Goal: Use online tool/utility: Utilize a website feature to perform a specific function

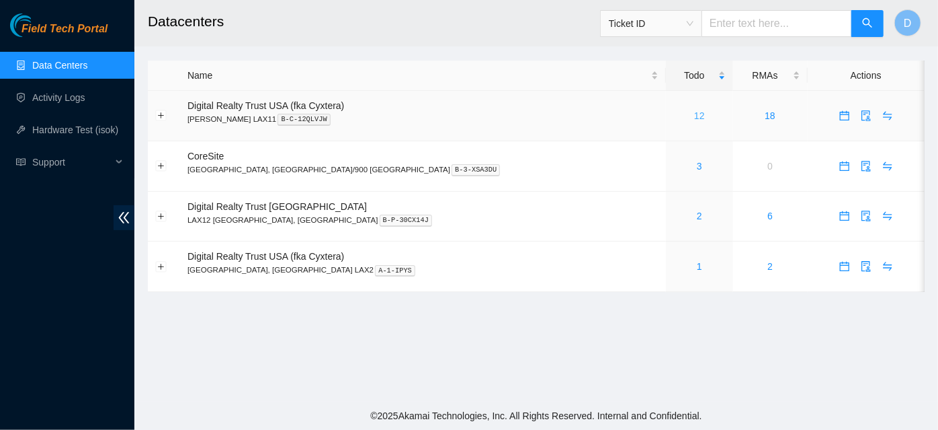
click at [694, 116] on link "12" at bounding box center [699, 115] width 11 height 11
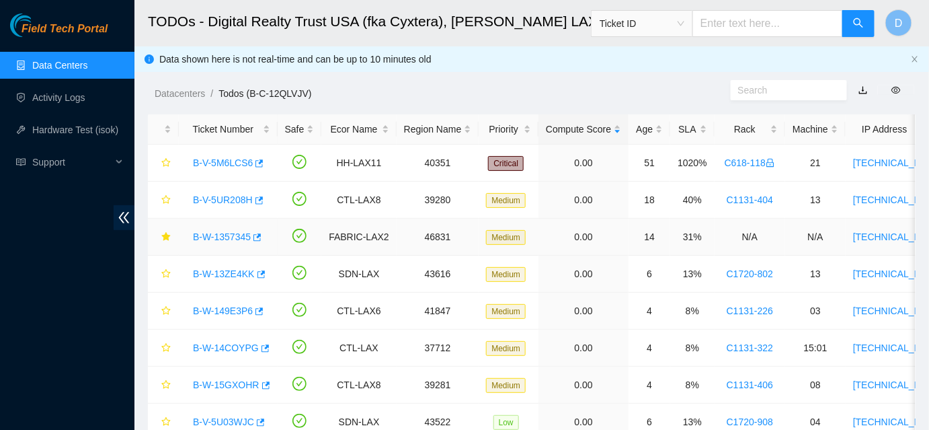
click at [211, 232] on link "B-W-1357345" at bounding box center [222, 236] width 58 height 11
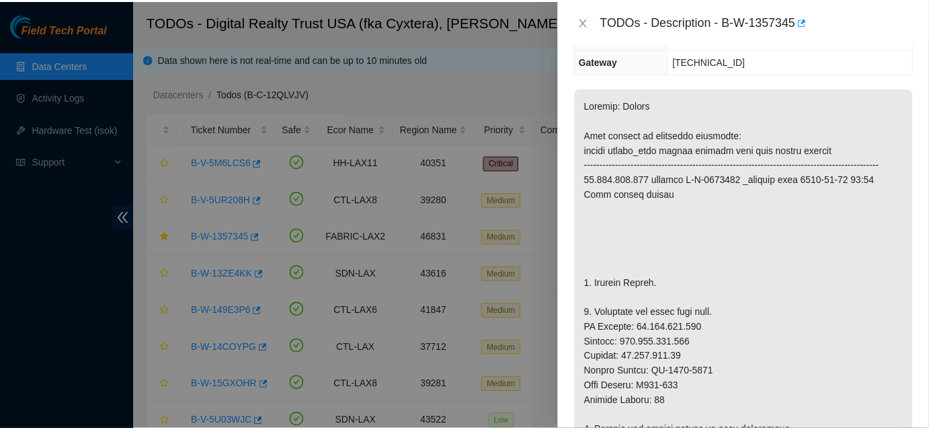
scroll to position [244, 0]
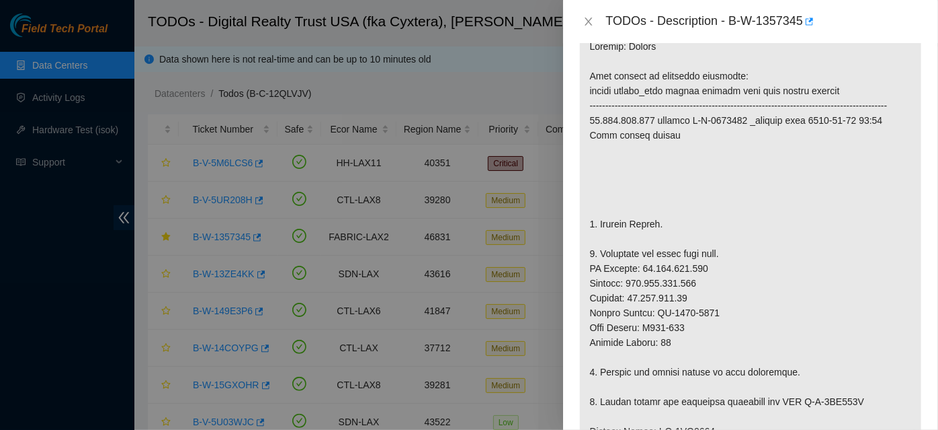
drag, startPoint x: 475, startPoint y: 112, endPoint x: 596, endPoint y: 37, distance: 141.9
click at [475, 112] on div at bounding box center [469, 215] width 938 height 430
click at [589, 26] on icon "close" at bounding box center [588, 21] width 11 height 11
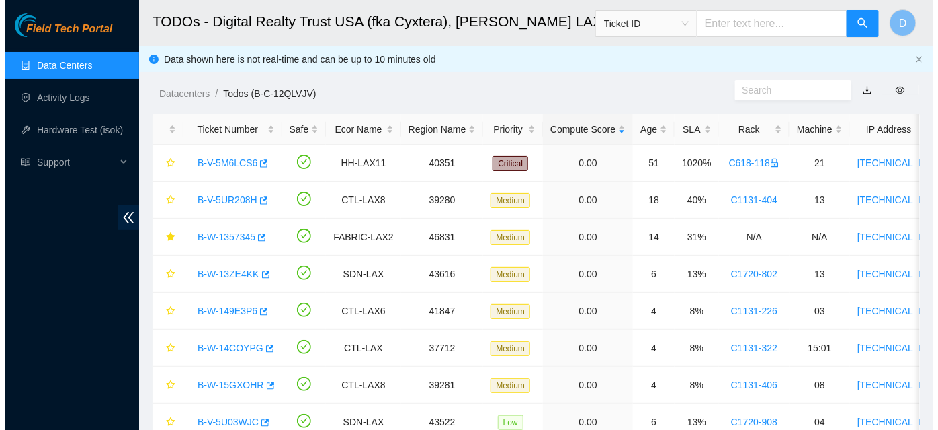
scroll to position [263, 0]
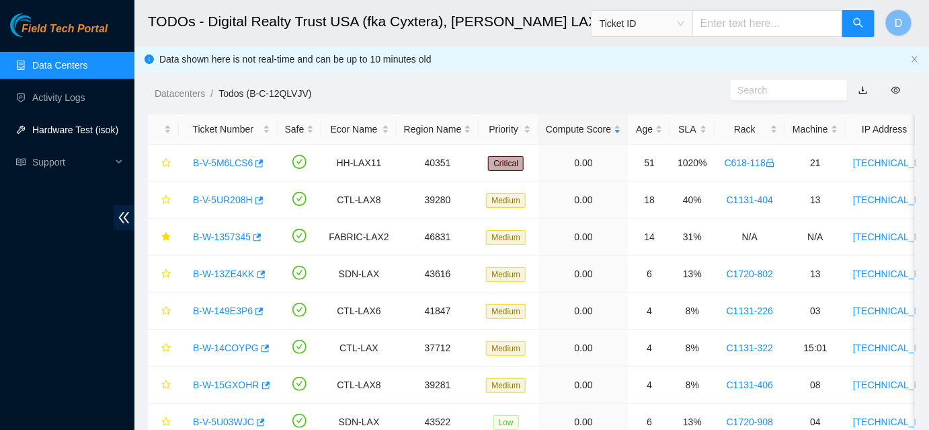
click at [102, 126] on link "Hardware Test (isok)" at bounding box center [75, 129] width 86 height 11
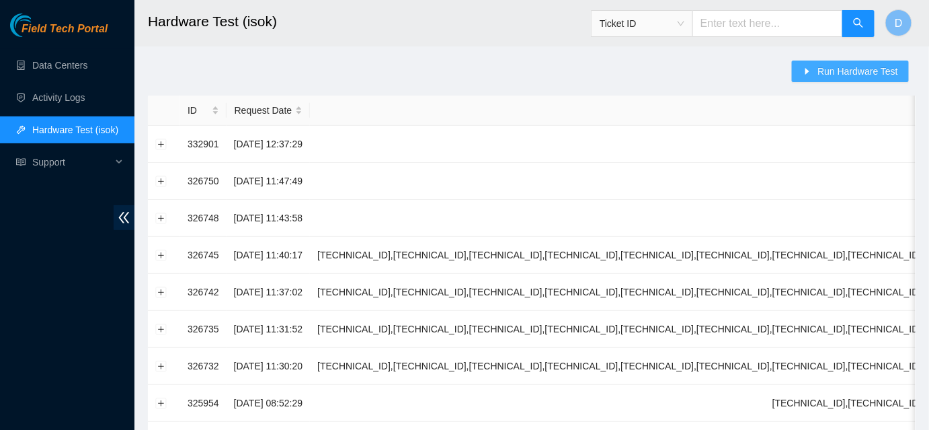
click at [826, 71] on span "Run Hardware Test" at bounding box center [857, 71] width 81 height 15
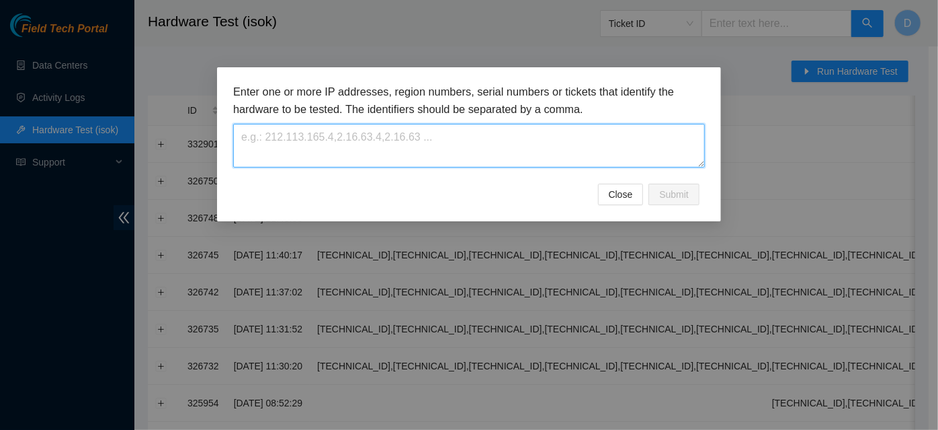
click at [486, 142] on textarea at bounding box center [469, 146] width 472 height 44
paste textarea "[TECHNICAL_ID],[TECHNICAL_ID],[TECHNICAL_ID],[TECHNICAL_ID],[TECHNICAL_ID],[TEC…"
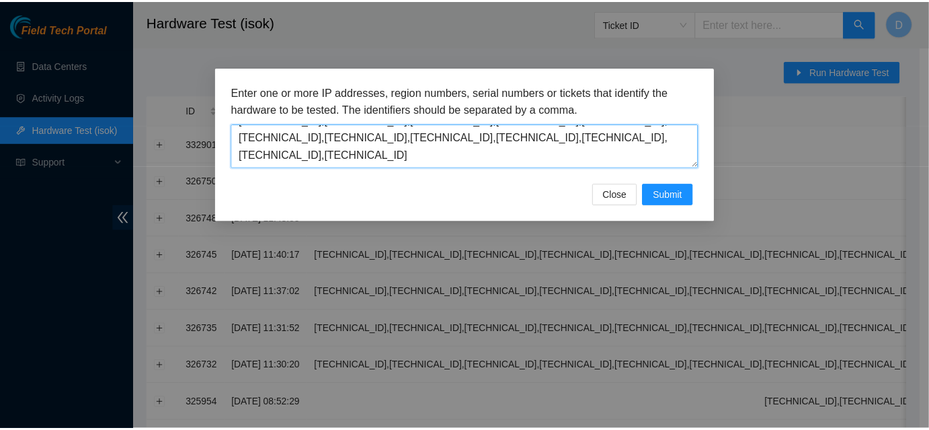
scroll to position [17, 0]
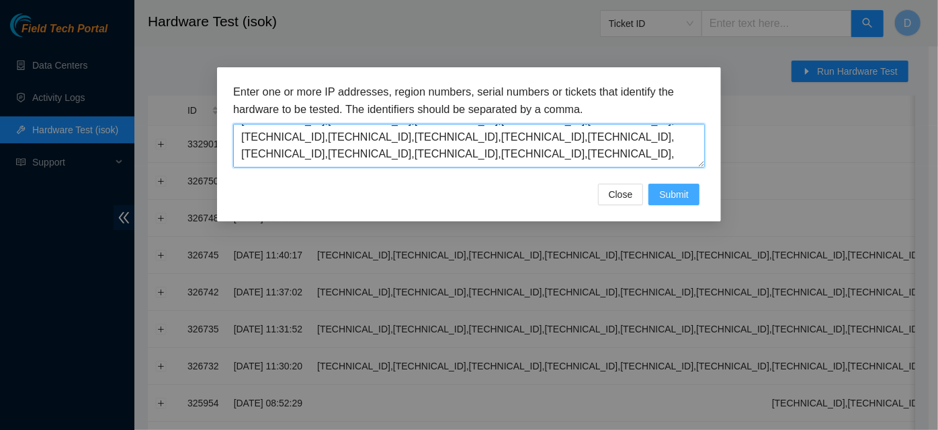
type textarea "[TECHNICAL_ID],[TECHNICAL_ID],[TECHNICAL_ID],[TECHNICAL_ID],[TECHNICAL_ID],[TEC…"
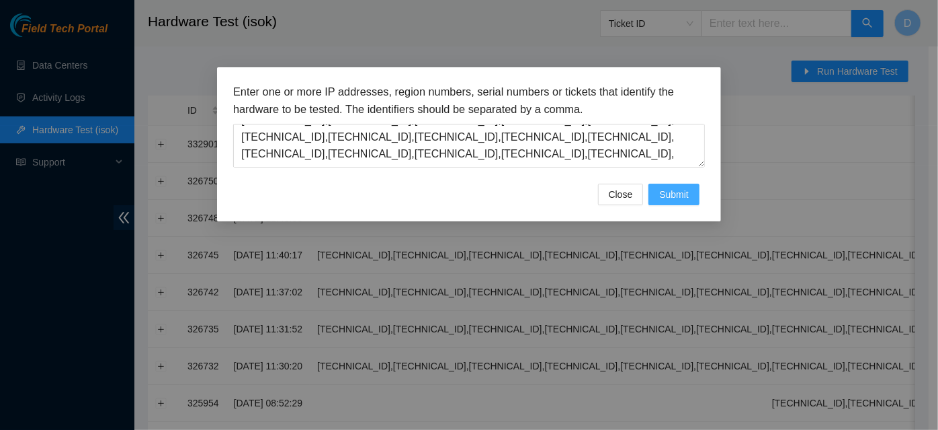
click at [688, 196] on span "Submit" at bounding box center [674, 194] width 30 height 15
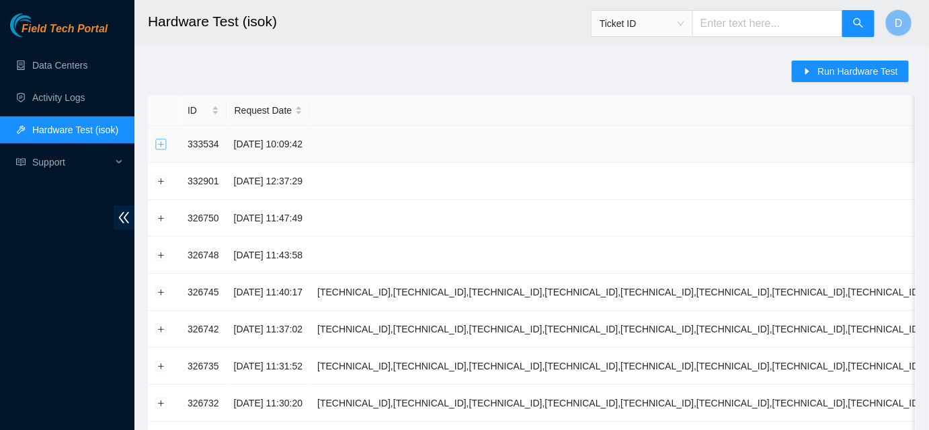
click at [160, 148] on button "Expand row" at bounding box center [161, 143] width 11 height 11
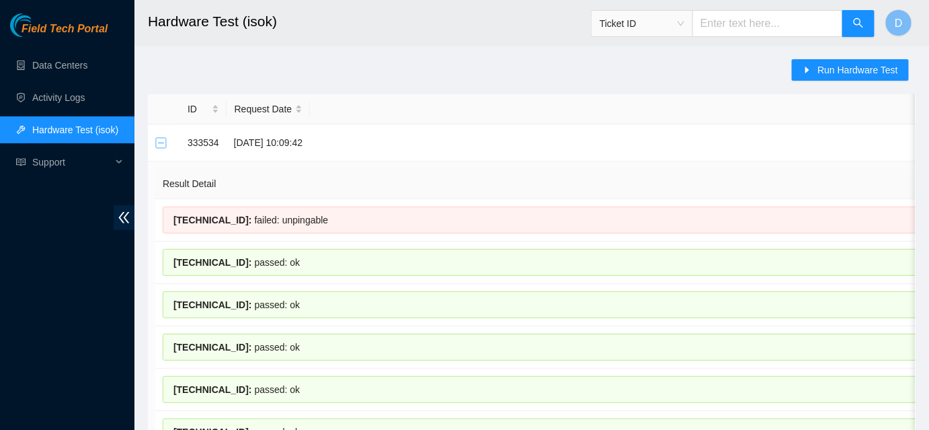
scroll to position [0, 0]
click at [166, 142] on button "Collapse row" at bounding box center [161, 143] width 11 height 11
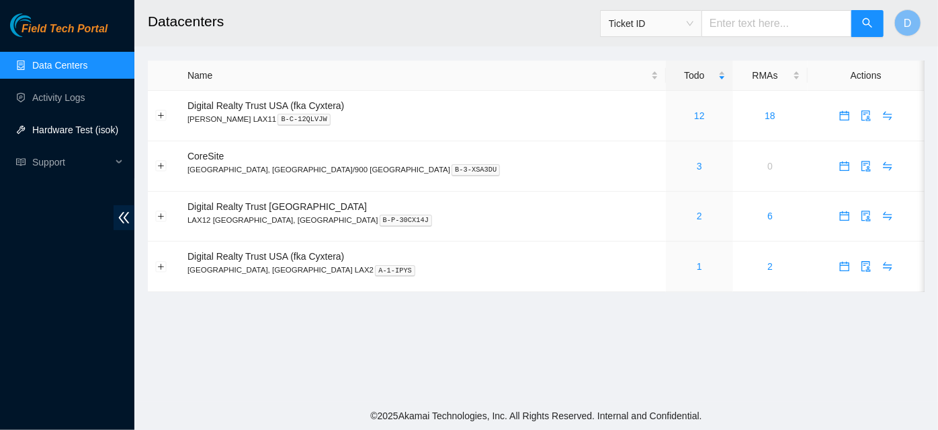
click at [82, 135] on link "Hardware Test (isok)" at bounding box center [75, 129] width 86 height 11
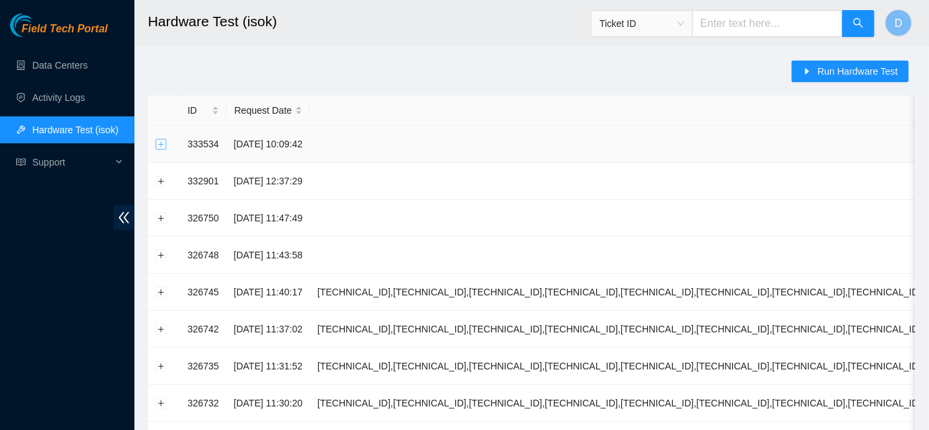
click at [161, 142] on button "Expand row" at bounding box center [161, 143] width 11 height 11
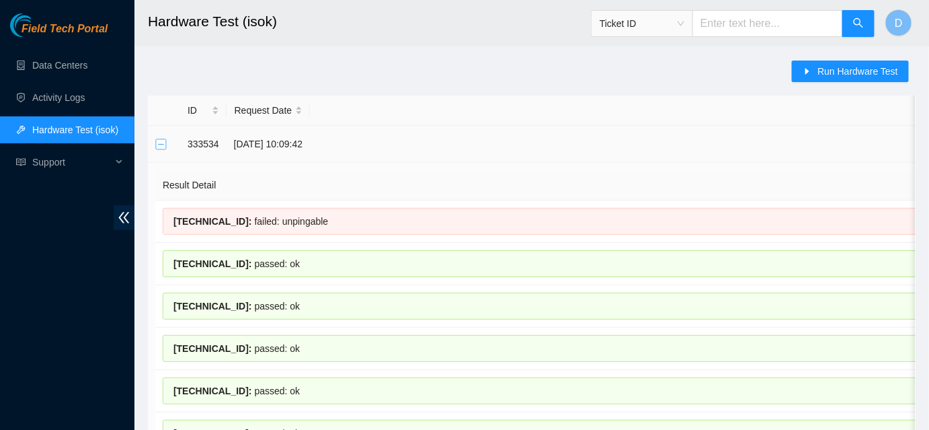
click at [165, 142] on button "Collapse row" at bounding box center [161, 143] width 11 height 11
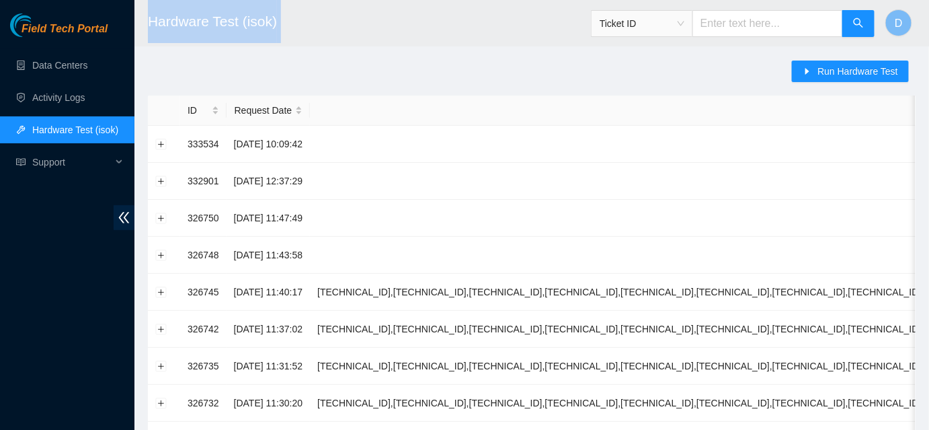
drag, startPoint x: 148, startPoint y: 21, endPoint x: 280, endPoint y: 28, distance: 131.9
click at [280, 28] on h2 "Hardware Test (isok)" at bounding box center [463, 21] width 631 height 43
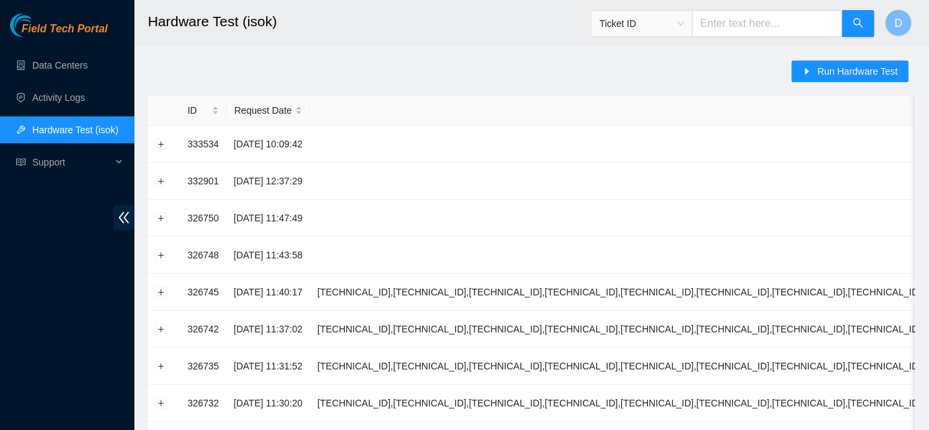
click at [161, 145] on button "Expand row" at bounding box center [161, 143] width 11 height 11
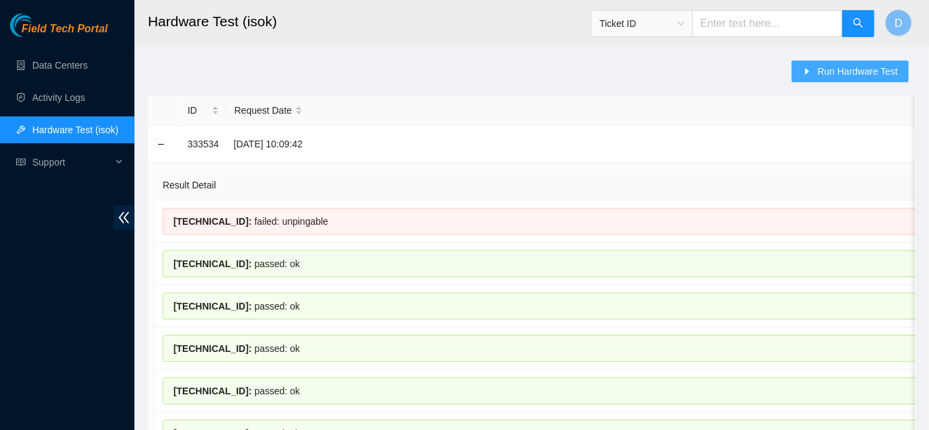
click at [855, 81] on button "Run Hardware Test" at bounding box center [850, 71] width 117 height 22
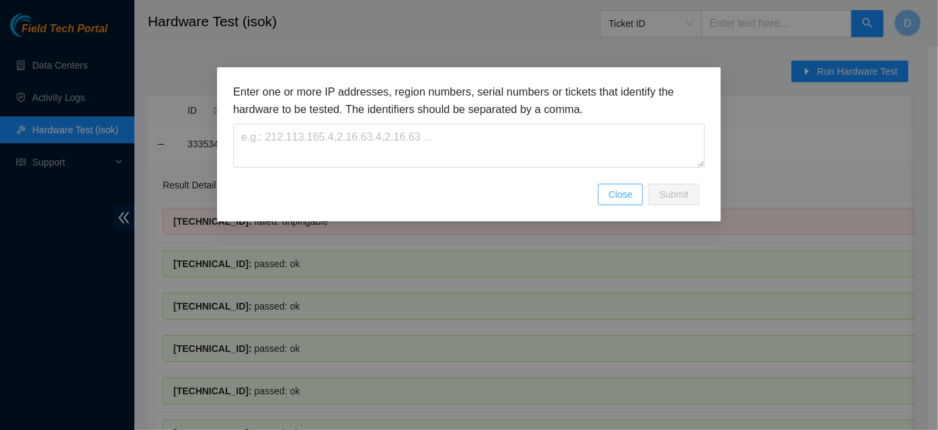
click at [626, 191] on span "Close" at bounding box center [621, 194] width 24 height 15
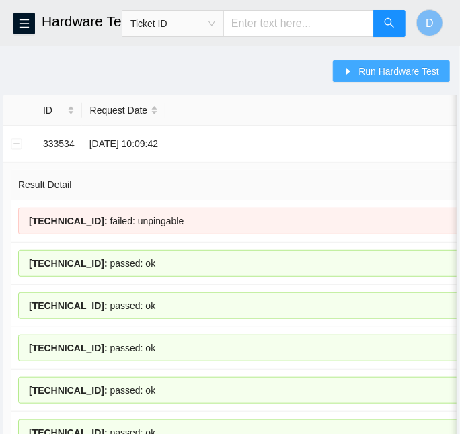
click at [407, 73] on span "Run Hardware Test" at bounding box center [398, 71] width 81 height 15
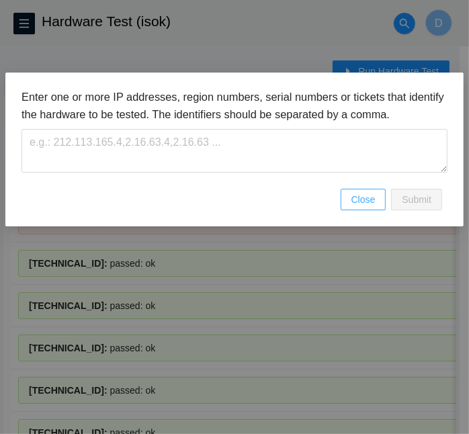
click at [362, 201] on span "Close" at bounding box center [364, 199] width 24 height 15
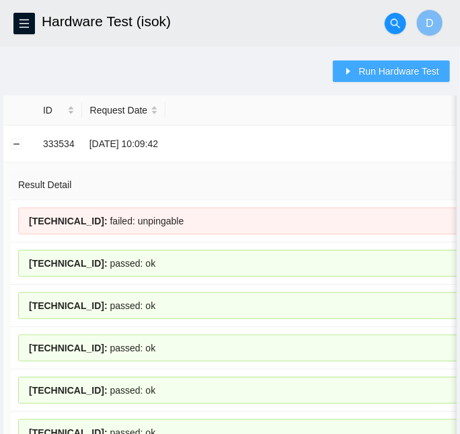
click at [369, 70] on span "Run Hardware Test" at bounding box center [398, 71] width 81 height 15
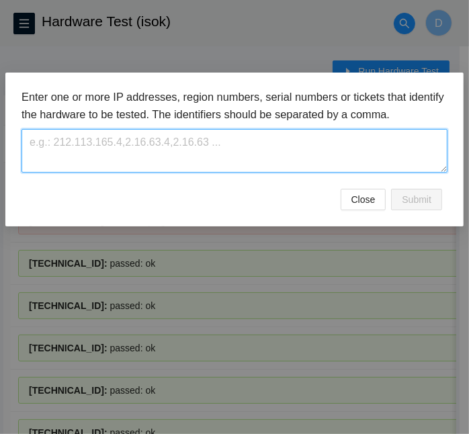
click at [232, 153] on textarea at bounding box center [235, 151] width 426 height 44
paste textarea "[TECHNICAL_ID],[TECHNICAL_ID],[TECHNICAL_ID],[TECHNICAL_ID],[TECHNICAL_ID],[TEC…"
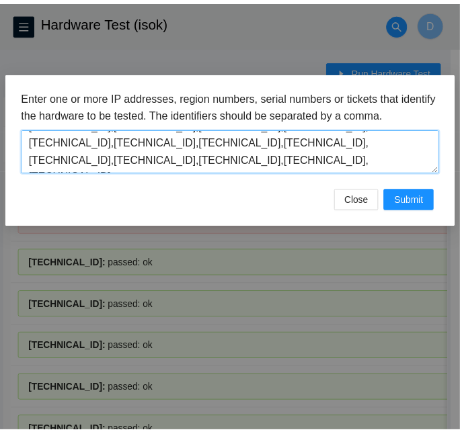
scroll to position [17, 0]
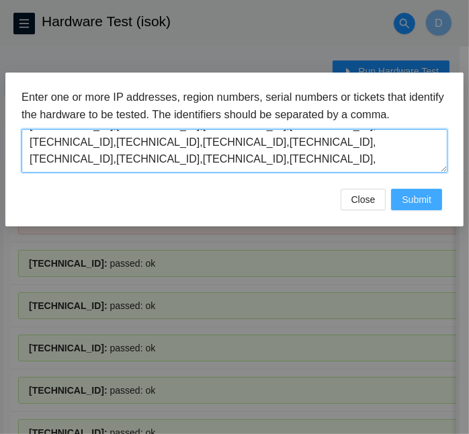
type textarea "[TECHNICAL_ID],[TECHNICAL_ID],[TECHNICAL_ID],[TECHNICAL_ID],[TECHNICAL_ID],[TEC…"
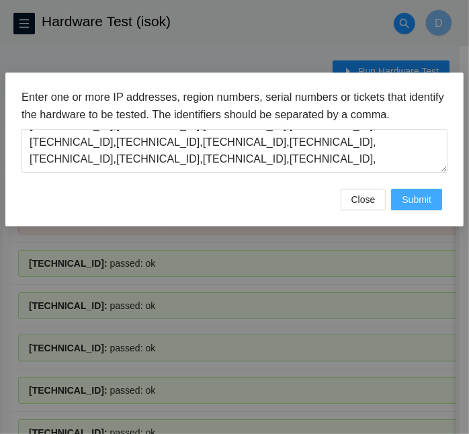
click at [430, 196] on span "Submit" at bounding box center [417, 199] width 30 height 15
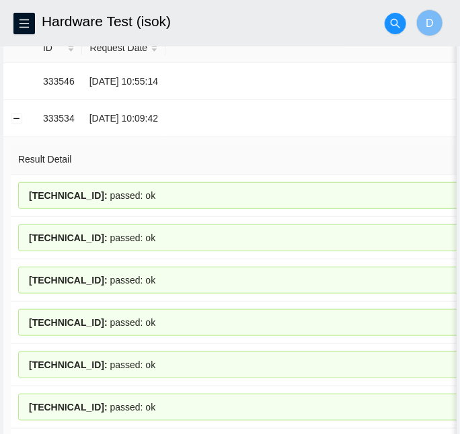
scroll to position [0, 0]
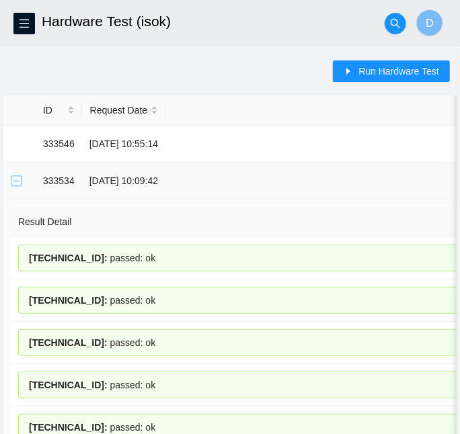
click at [19, 182] on button "Collapse row" at bounding box center [16, 180] width 11 height 11
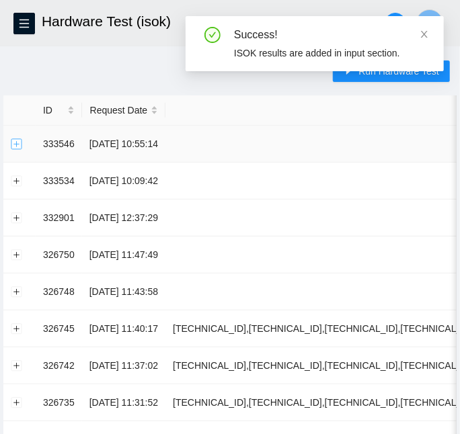
click at [11, 145] on button "Expand row" at bounding box center [16, 143] width 11 height 11
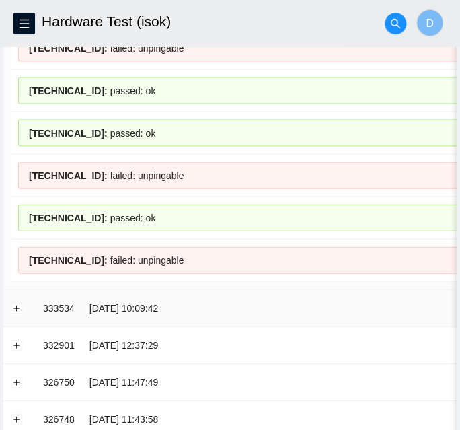
scroll to position [622, 0]
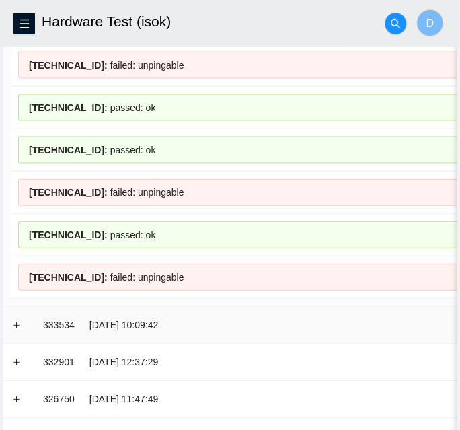
click at [125, 306] on td "[DATE] 10:09:42" at bounding box center [123, 324] width 83 height 37
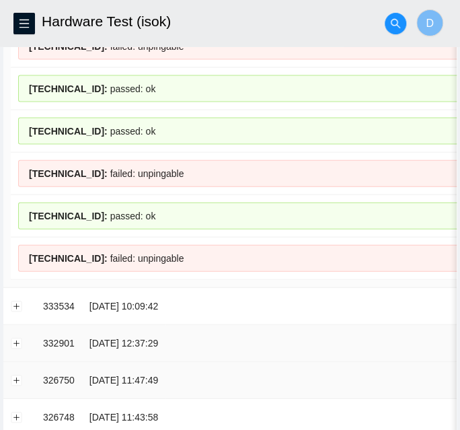
scroll to position [639, 0]
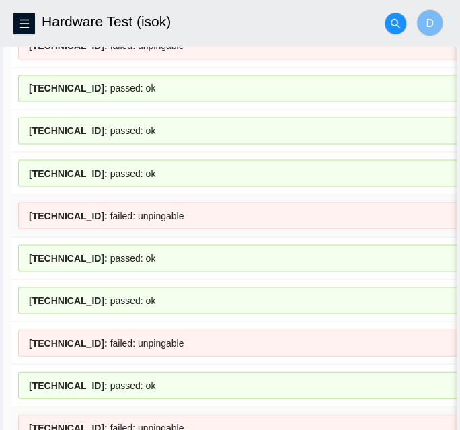
scroll to position [473, 0]
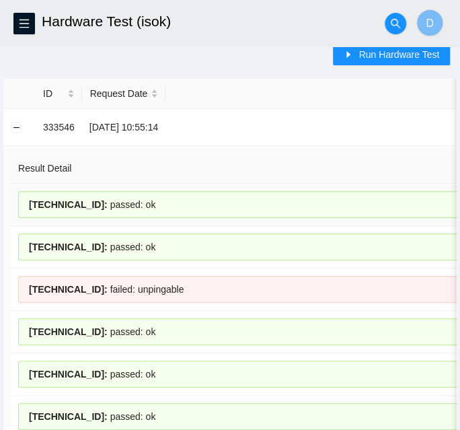
scroll to position [0, 0]
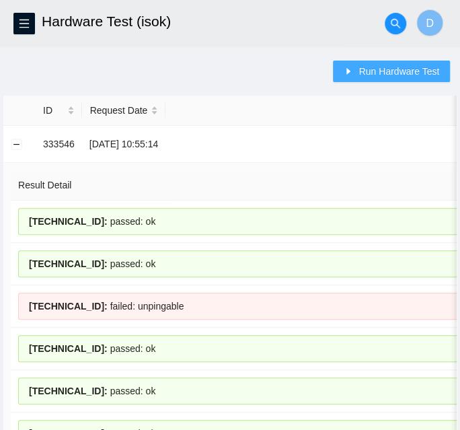
click at [383, 69] on span "Run Hardware Test" at bounding box center [398, 71] width 81 height 15
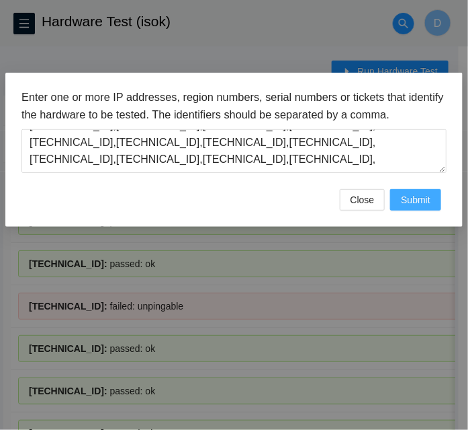
click at [404, 198] on span "Submit" at bounding box center [416, 199] width 30 height 15
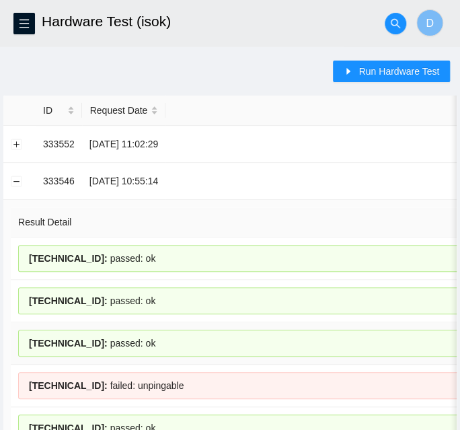
click at [15, 179] on button "Collapse row" at bounding box center [16, 180] width 11 height 11
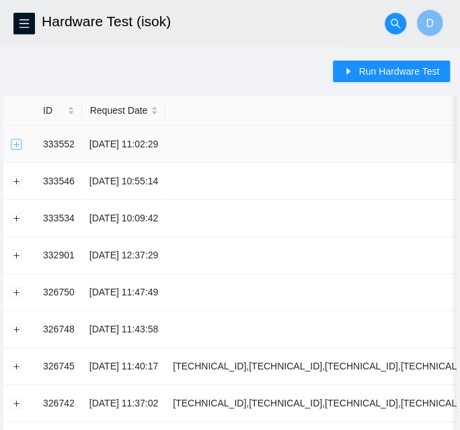
click at [19, 145] on button "Expand row" at bounding box center [16, 143] width 11 height 11
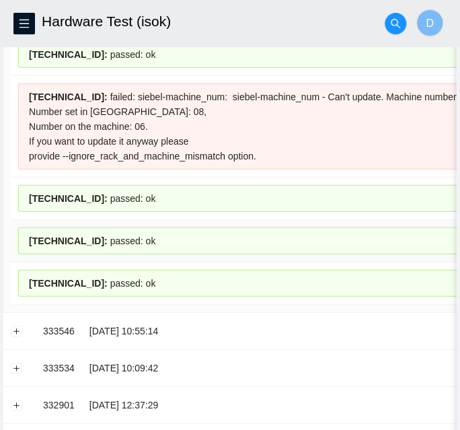
scroll to position [735, 0]
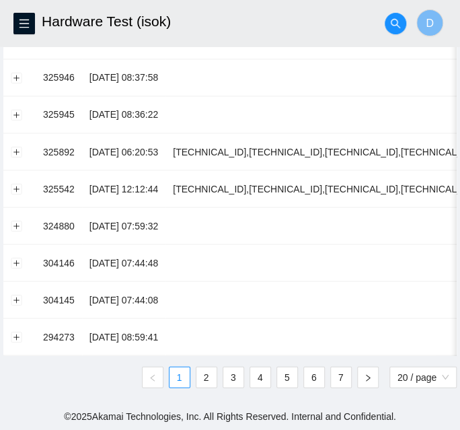
scroll to position [515, 0]
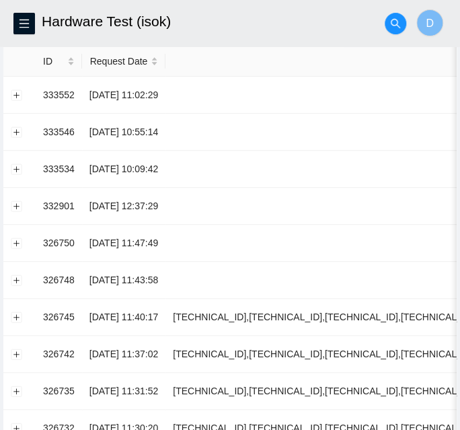
scroll to position [0, 0]
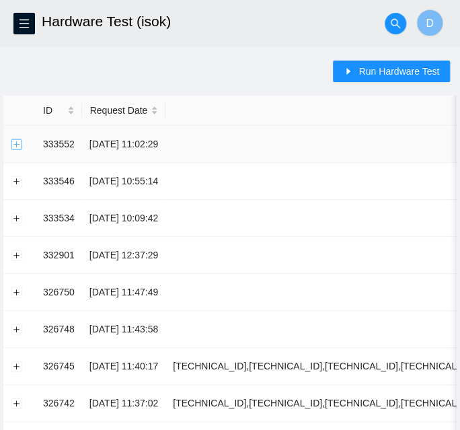
click at [15, 147] on button "Expand row" at bounding box center [16, 143] width 11 height 11
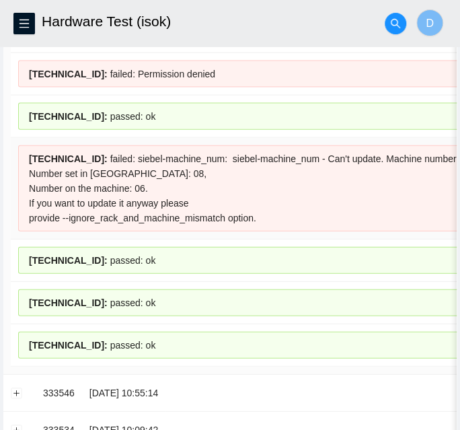
scroll to position [678, 0]
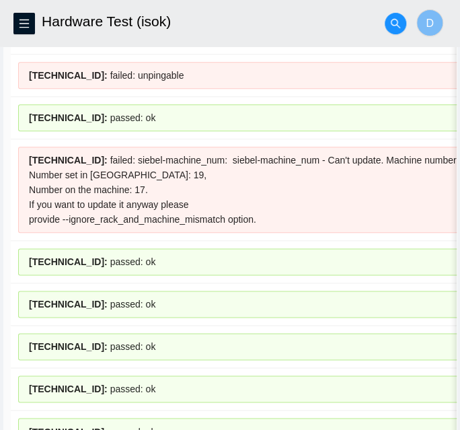
scroll to position [220, 0]
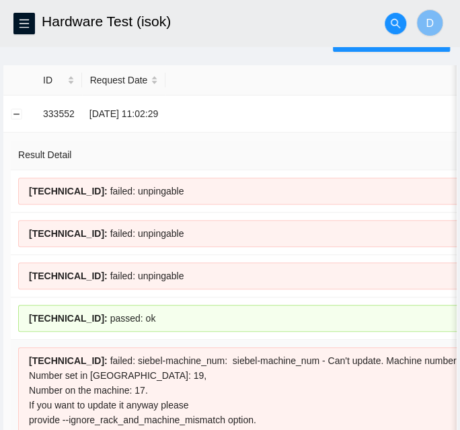
scroll to position [30, 0]
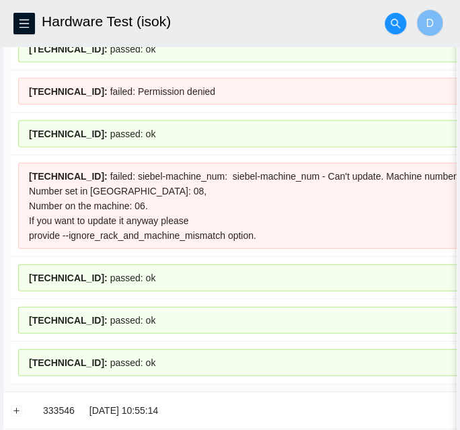
scroll to position [653, 0]
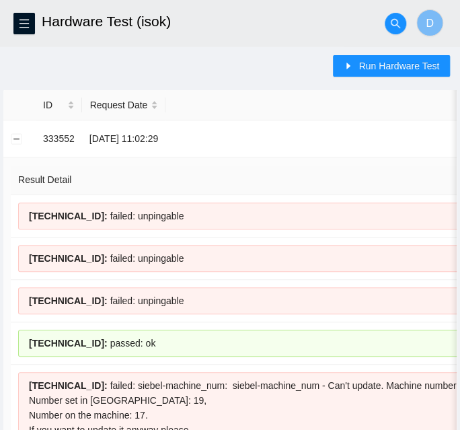
scroll to position [0, 0]
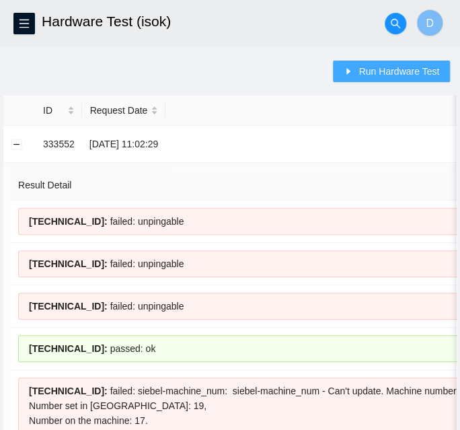
click at [395, 71] on span "Run Hardware Test" at bounding box center [398, 71] width 81 height 15
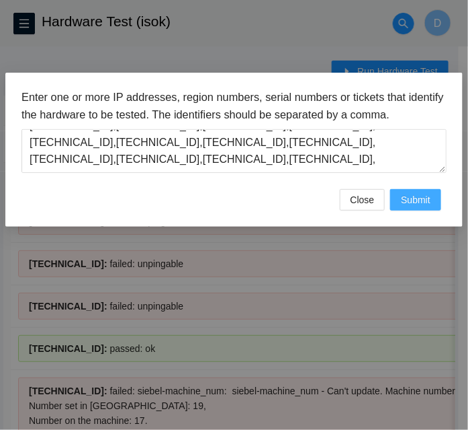
click at [428, 198] on span "Submit" at bounding box center [416, 199] width 30 height 15
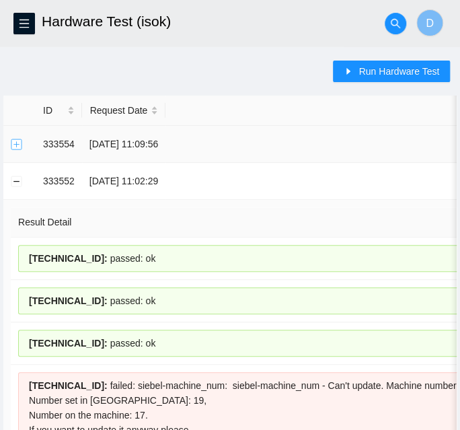
click at [19, 148] on button "Expand row" at bounding box center [16, 143] width 11 height 11
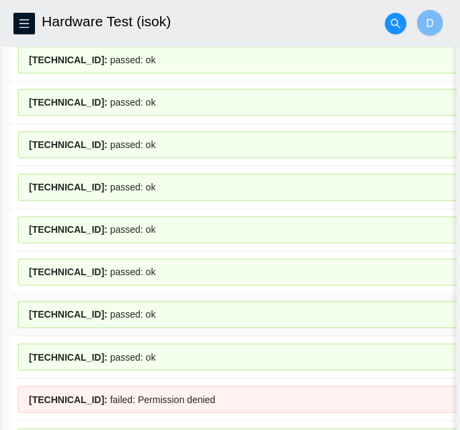
scroll to position [278, 0]
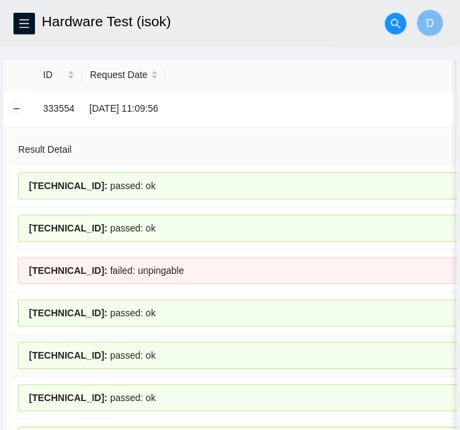
scroll to position [38, 0]
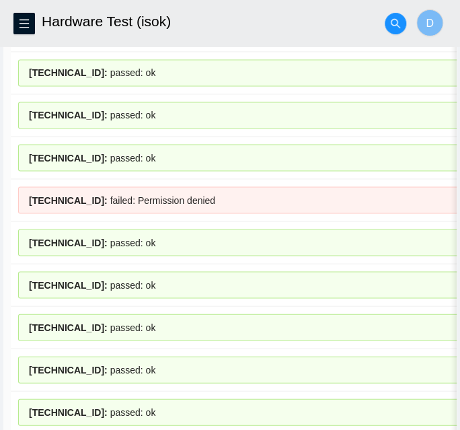
scroll to position [501, 0]
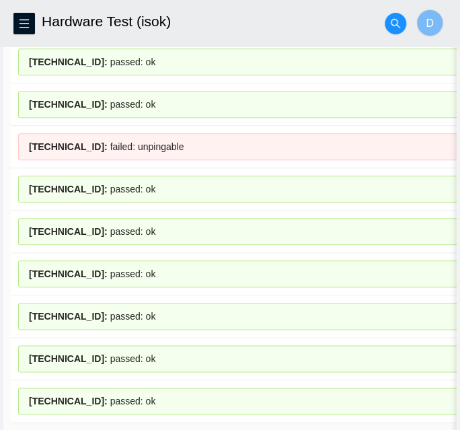
scroll to position [0, 0]
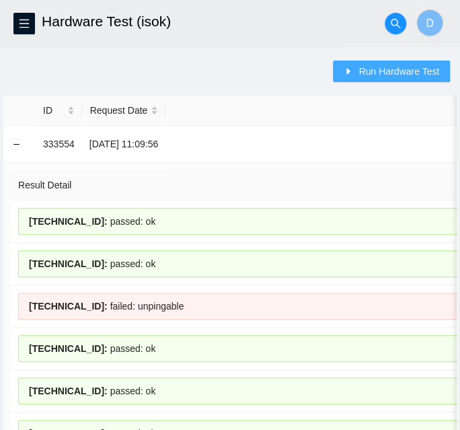
click at [398, 73] on span "Run Hardware Test" at bounding box center [398, 71] width 81 height 15
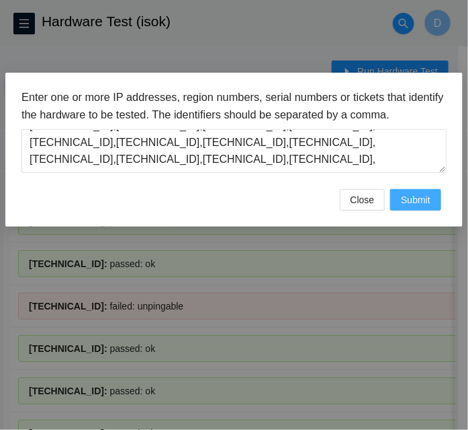
click at [422, 201] on span "Submit" at bounding box center [416, 199] width 30 height 15
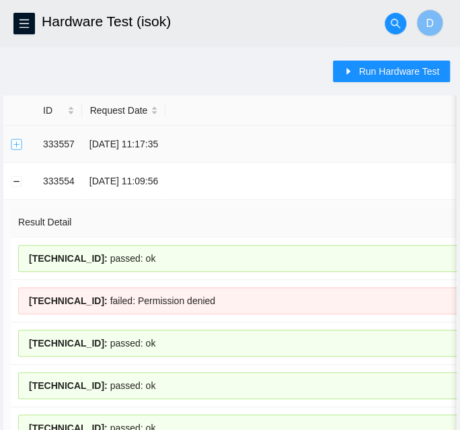
click at [18, 143] on button "Expand row" at bounding box center [16, 143] width 11 height 11
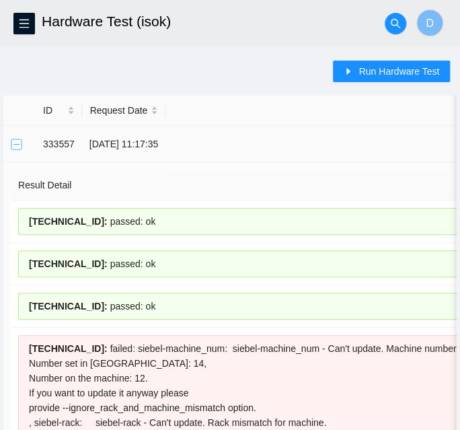
click at [17, 145] on button "Collapse row" at bounding box center [16, 143] width 11 height 11
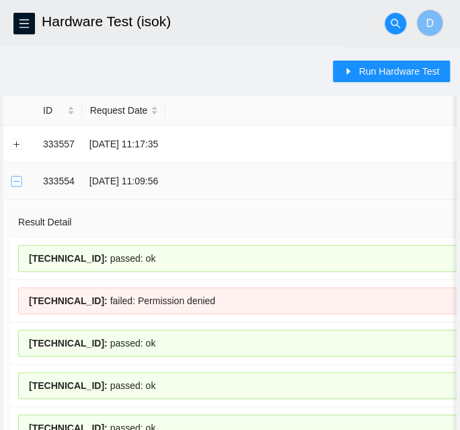
click at [18, 180] on button "Collapse row" at bounding box center [16, 180] width 11 height 11
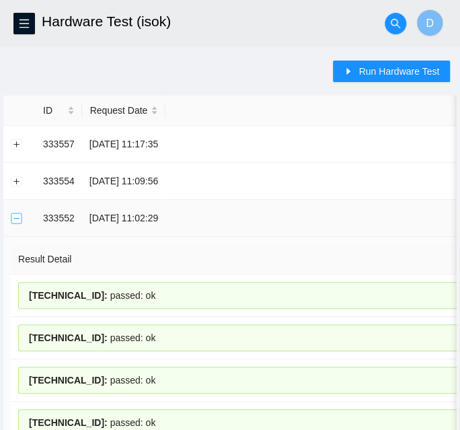
click at [15, 218] on button "Collapse row" at bounding box center [16, 217] width 11 height 11
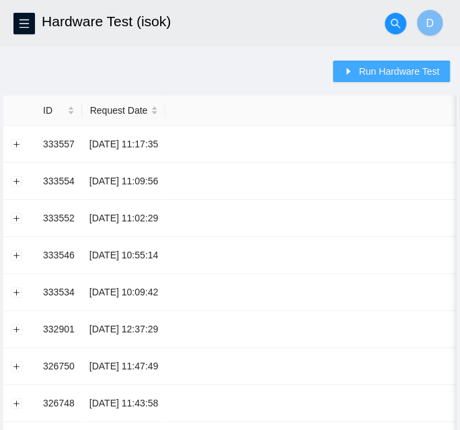
click at [374, 79] on button "Run Hardware Test" at bounding box center [391, 71] width 117 height 22
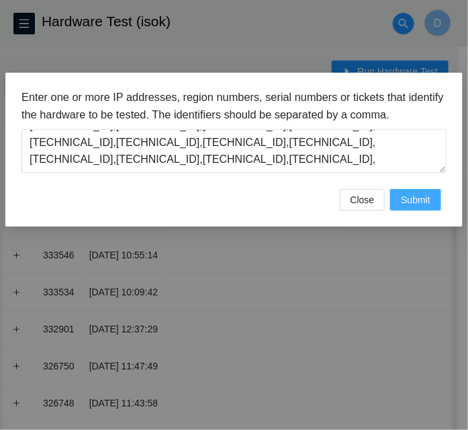
click at [399, 198] on button "Submit" at bounding box center [416, 200] width 51 height 22
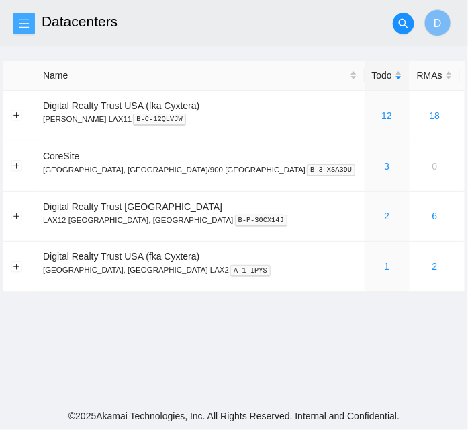
click at [26, 19] on icon "menu" at bounding box center [23, 23] width 9 height 9
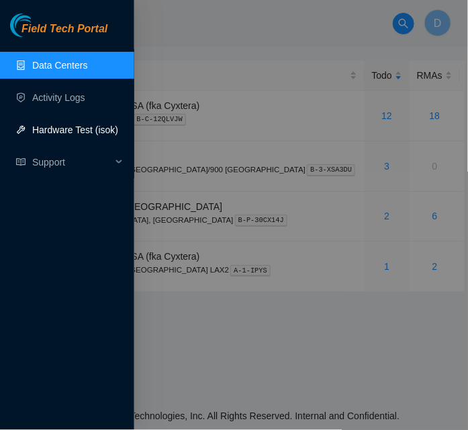
click at [70, 135] on link "Hardware Test (isok)" at bounding box center [75, 129] width 86 height 11
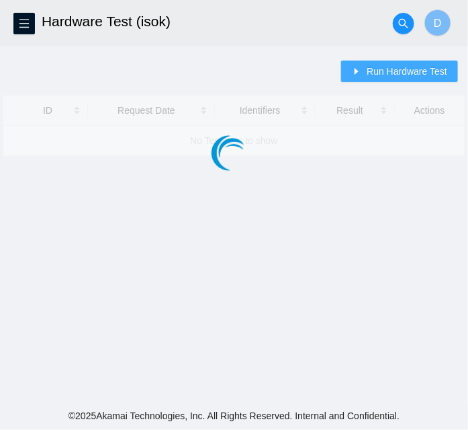
click at [423, 65] on span "Run Hardware Test" at bounding box center [407, 71] width 81 height 15
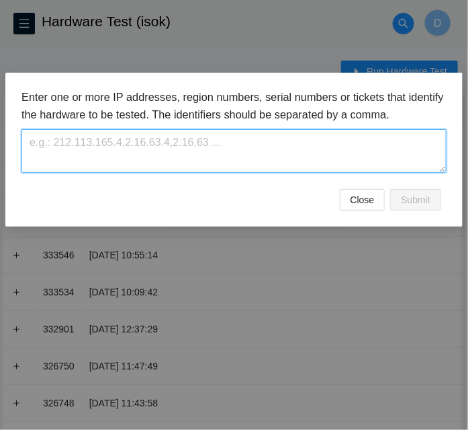
click at [243, 155] on textarea at bounding box center [234, 151] width 425 height 44
paste textarea "[TECHNICAL_ID],[TECHNICAL_ID],[TECHNICAL_ID],[TECHNICAL_ID],[TECHNICAL_ID],[TEC…"
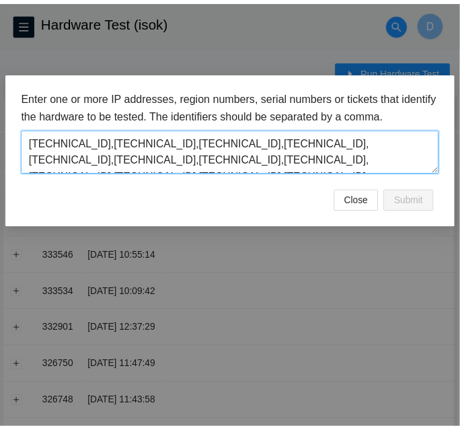
scroll to position [28, 0]
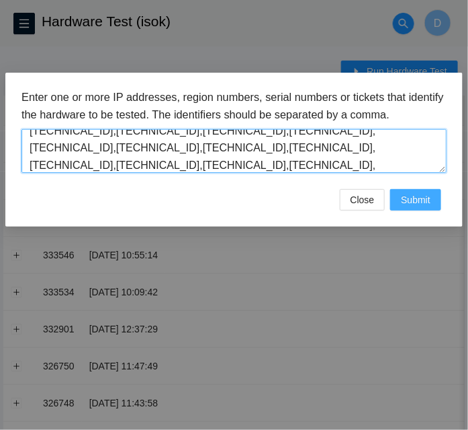
type textarea "[TECHNICAL_ID],[TECHNICAL_ID],[TECHNICAL_ID],[TECHNICAL_ID],[TECHNICAL_ID],[TEC…"
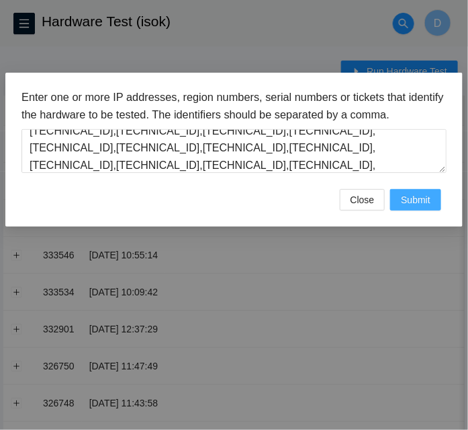
click at [412, 195] on span "Submit" at bounding box center [416, 199] width 30 height 15
